Goal: Information Seeking & Learning: Understand process/instructions

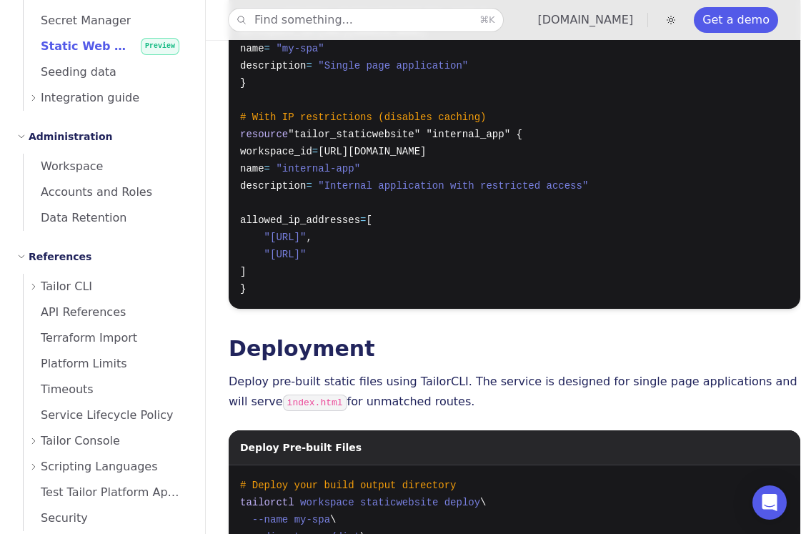
scroll to position [383, 0]
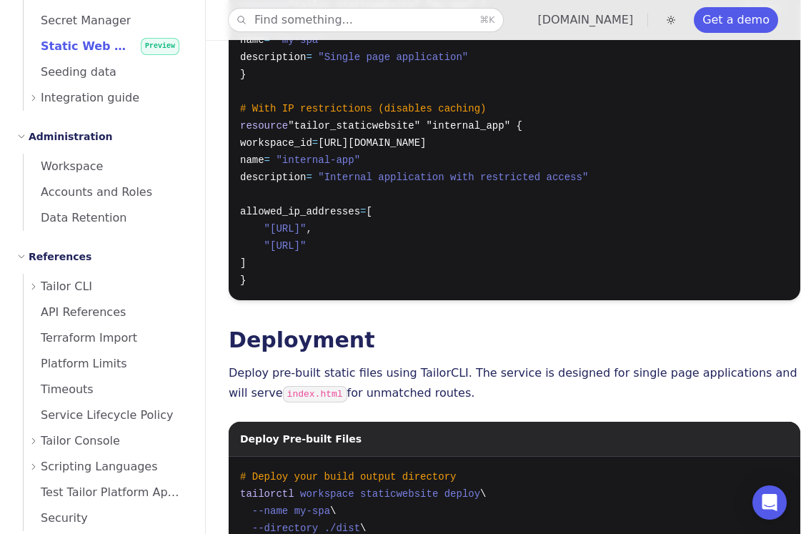
click at [320, 212] on span "allowed_ip_addresses" at bounding box center [300, 211] width 120 height 11
click at [370, 226] on pre "resource "tailor_staticwebsite" "my_spa" { workspace_id = [URL][DOMAIN_NAME] na…" at bounding box center [514, 143] width 571 height 314
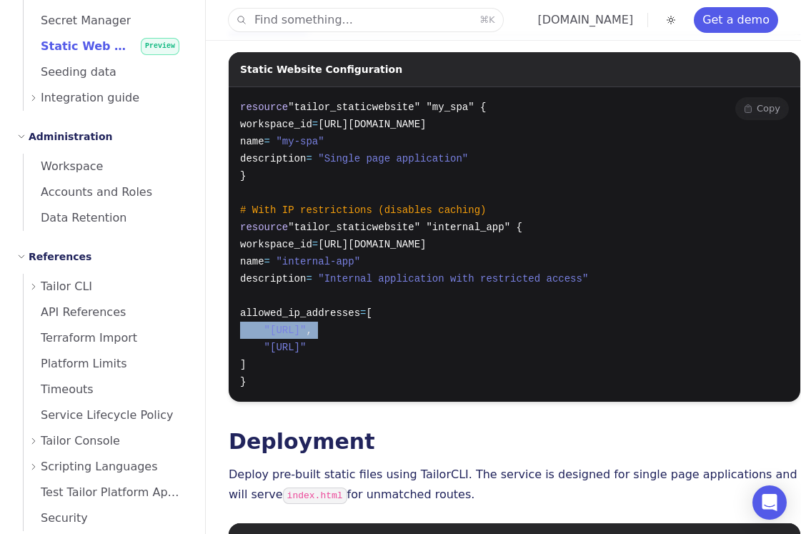
scroll to position [509, 0]
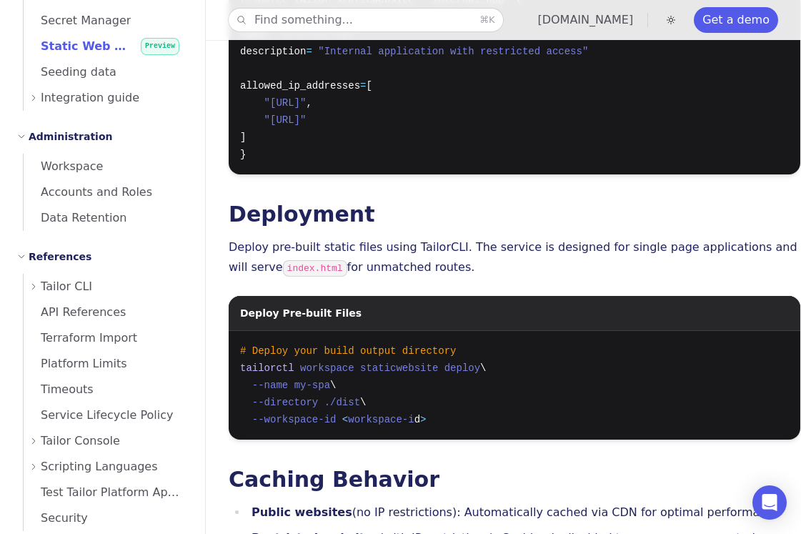
click at [367, 234] on div "Static Website Hosting Preview A static website hosting enables deployment of s…" at bounding box center [514, 304] width 571 height 1454
